Goal: Information Seeking & Learning: Learn about a topic

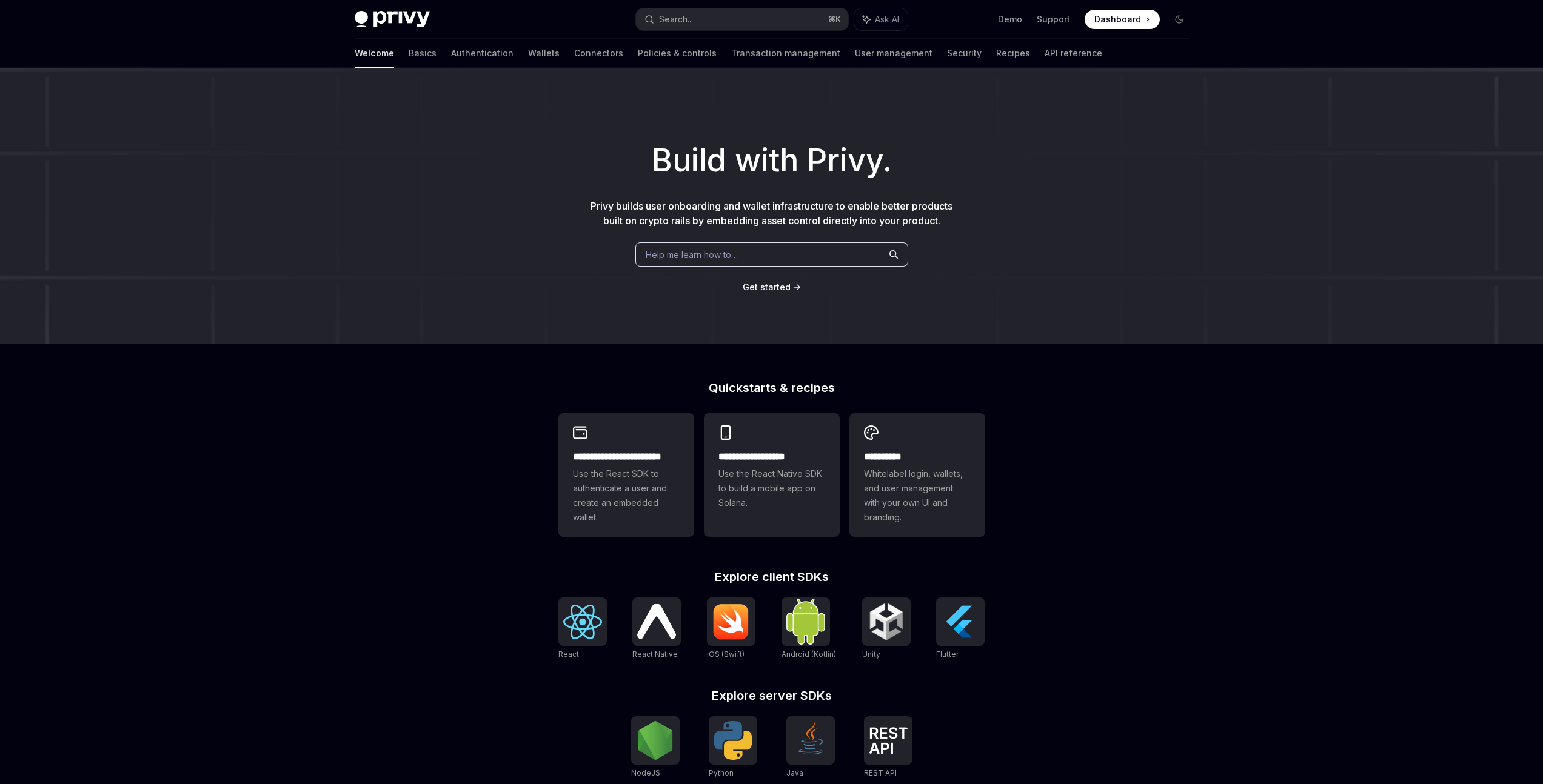
click at [1113, 19] on span "Dashboard" at bounding box center [1117, 19] width 47 height 12
click at [400, 26] on img at bounding box center [392, 19] width 75 height 17
click at [451, 56] on link "Authentication" at bounding box center [482, 53] width 62 height 29
type textarea "*"
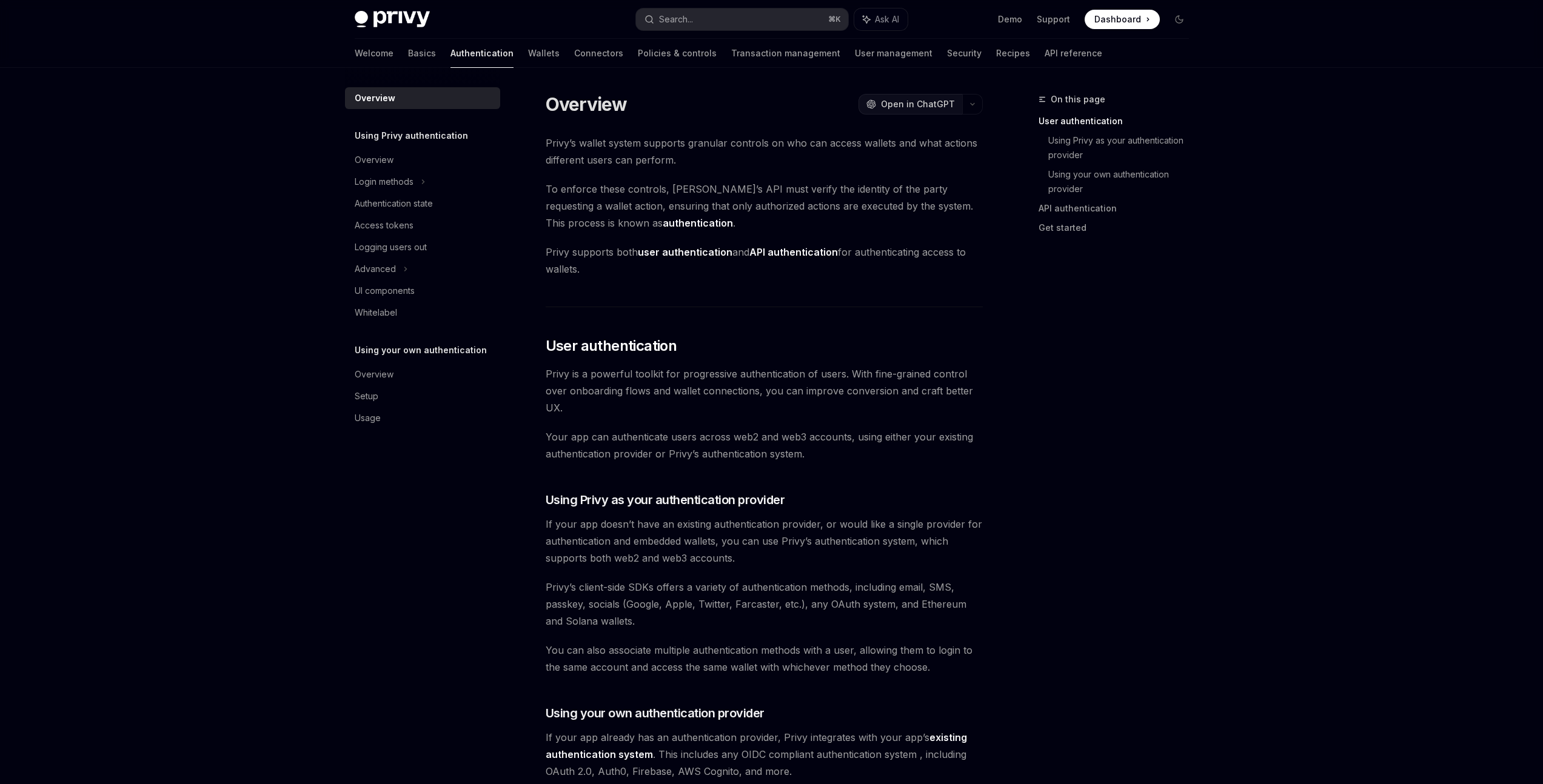
click at [937, 101] on span "Open in ChatGPT" at bounding box center [918, 104] width 74 height 12
